Goal: Task Accomplishment & Management: Use online tool/utility

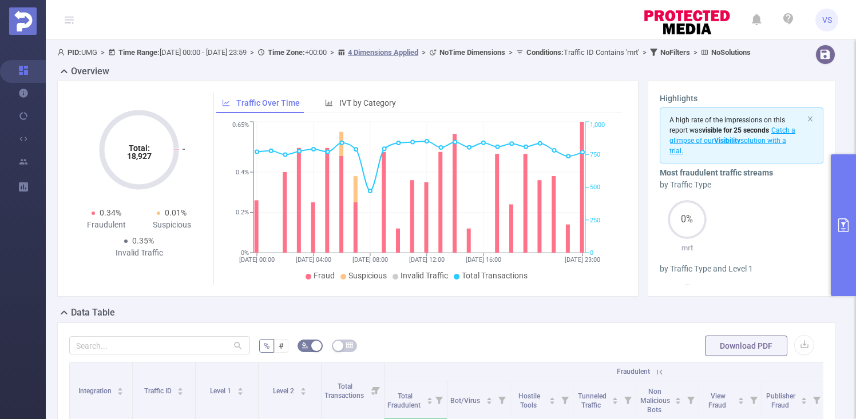
click at [837, 216] on button "primary" at bounding box center [843, 225] width 25 height 142
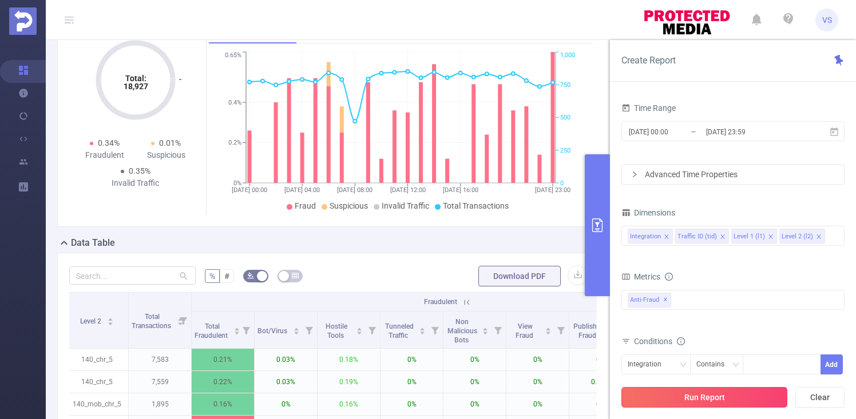
click at [736, 406] on button "Run Report" at bounding box center [704, 397] width 166 height 21
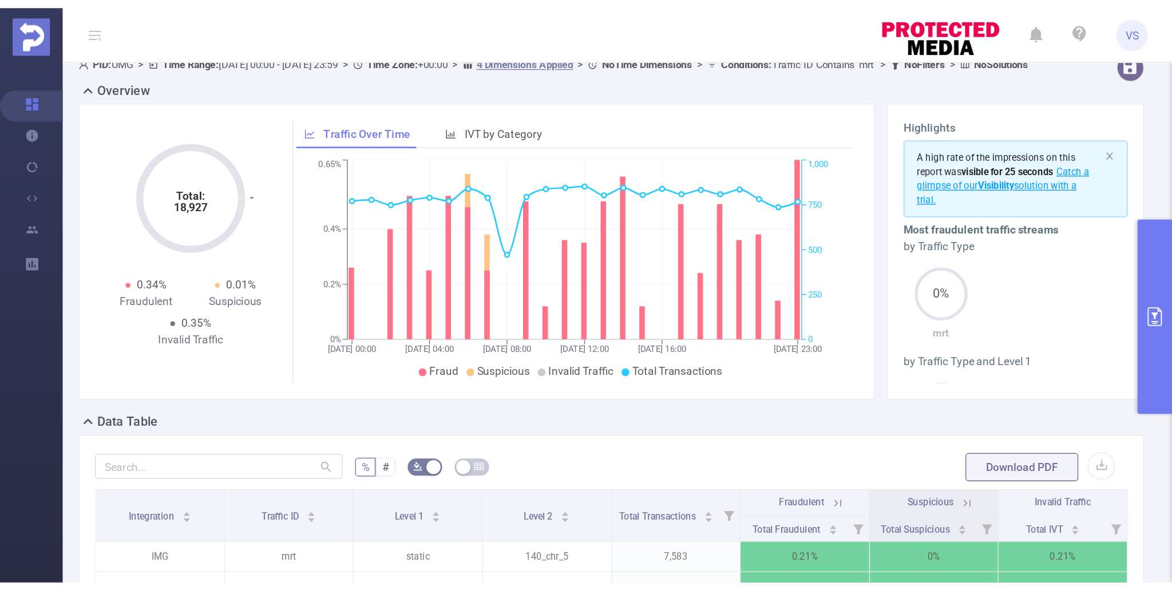
scroll to position [0, 0]
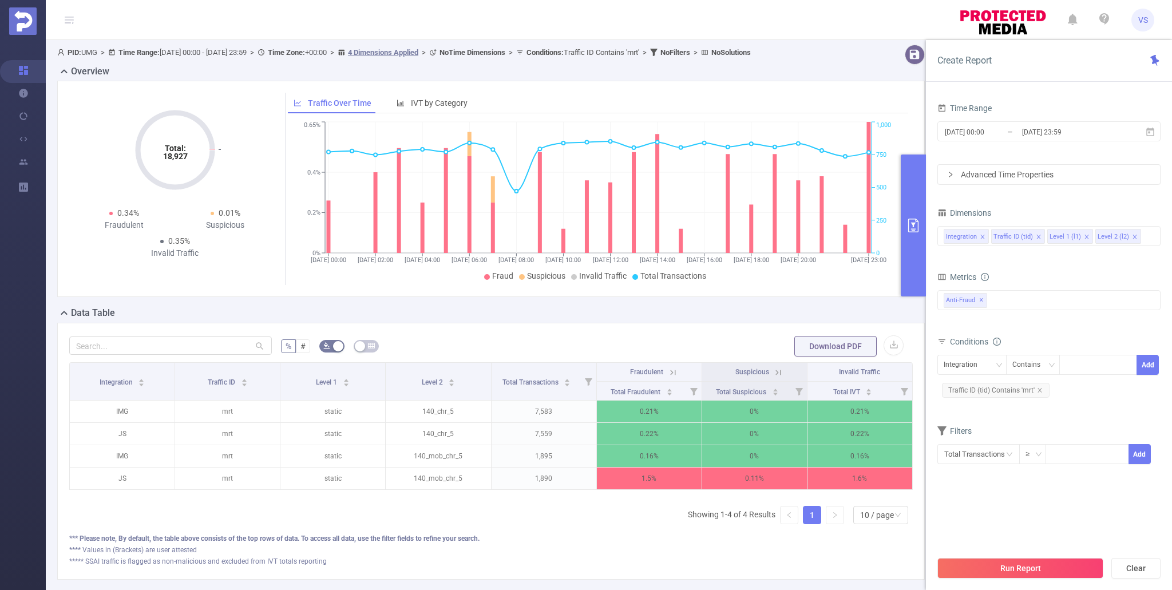
click at [668, 372] on icon at bounding box center [673, 372] width 10 height 10
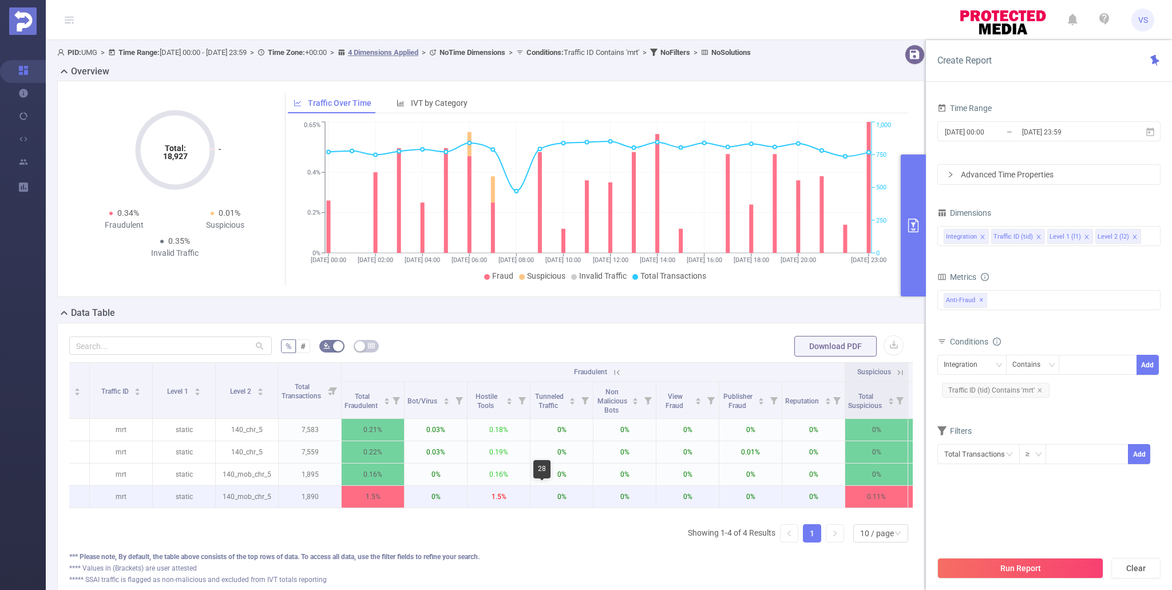
scroll to position [0, 104]
